Goal: Information Seeking & Learning: Learn about a topic

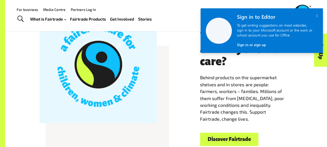
click at [316, 16] on icon "" at bounding box center [317, 16] width 2 height 4
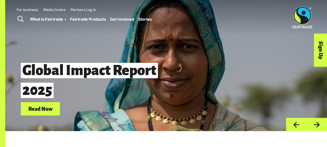
click at [149, 19] on link "Stories" at bounding box center [145, 18] width 14 height 7
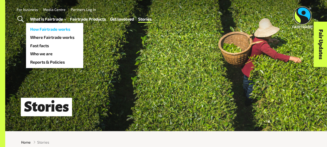
click at [64, 28] on link "How Fairtrade works" at bounding box center [54, 29] width 57 height 8
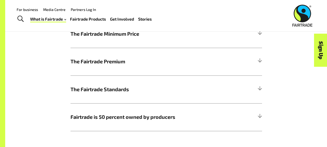
scroll to position [282, 0]
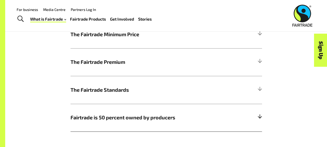
click at [160, 121] on span "Fairtrade is 50 percent owned by producers" at bounding box center [143, 118] width 144 height 8
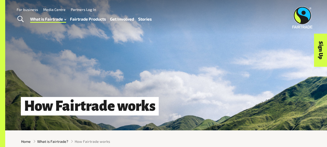
scroll to position [0, 0]
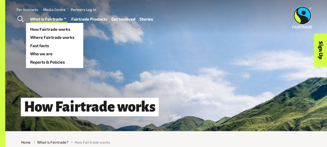
click at [53, 20] on link "What is Fairtrade" at bounding box center [48, 18] width 37 height 7
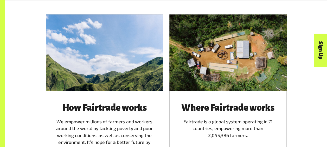
scroll to position [291, 0]
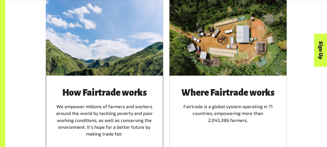
click at [130, 86] on div "How Fairtrade works We empower millions of farmers and workers around the world…" at bounding box center [104, 120] width 117 height 89
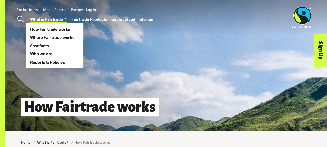
click at [52, 17] on link "What is Fairtrade" at bounding box center [48, 18] width 37 height 7
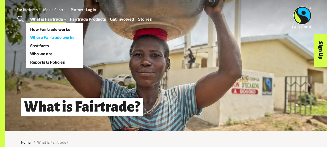
click at [64, 37] on link "Where Fairtrade works" at bounding box center [54, 37] width 57 height 8
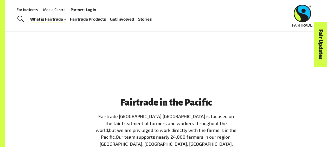
scroll to position [368, 0]
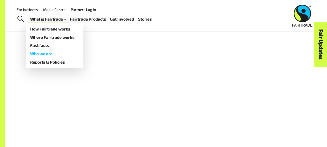
click at [58, 52] on link "Who we are" at bounding box center [54, 53] width 57 height 8
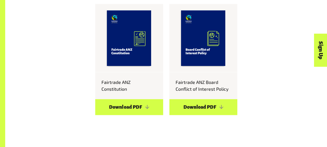
scroll to position [434, 0]
